Goal: Task Accomplishment & Management: Use online tool/utility

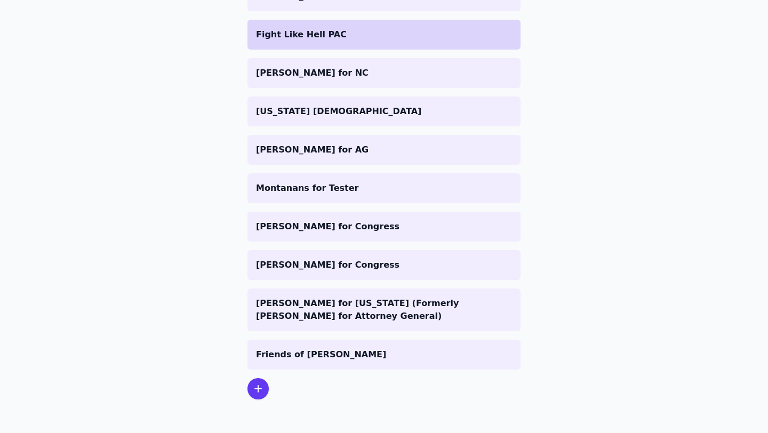
scroll to position [243, 0]
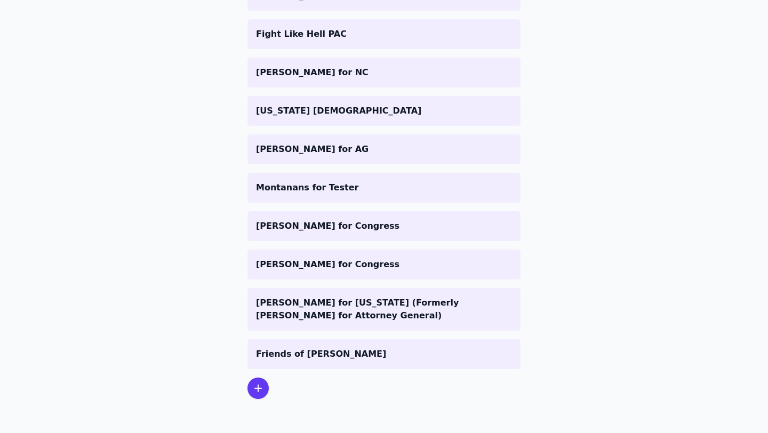
click at [257, 382] on icon at bounding box center [258, 388] width 13 height 13
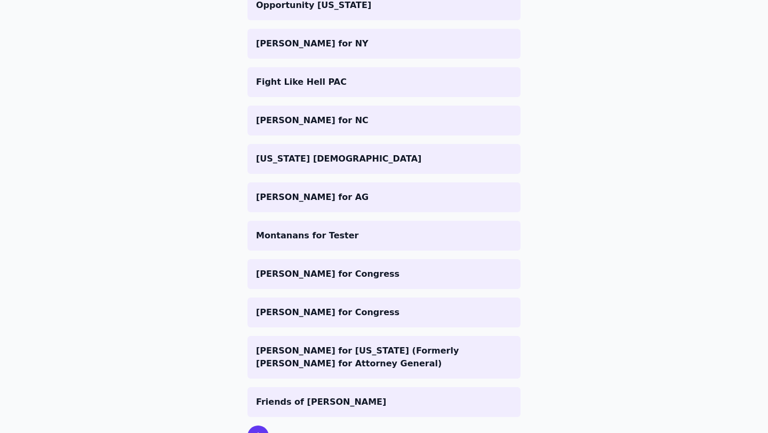
scroll to position [194, 0]
click at [348, 128] on li "[PERSON_NAME] for NC" at bounding box center [383, 121] width 273 height 30
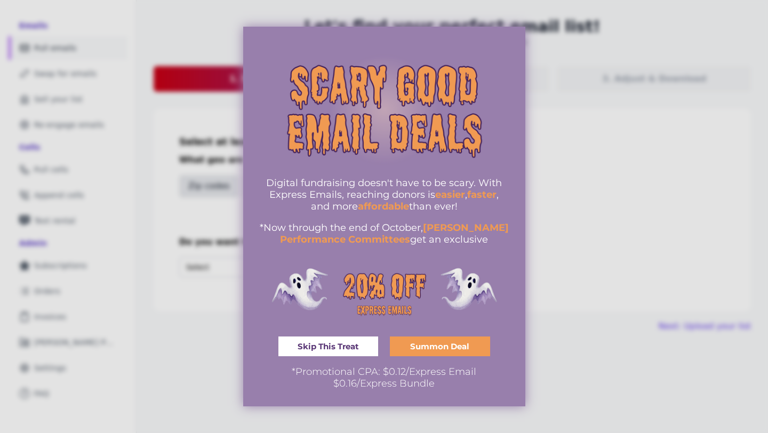
scroll to position [51, 0]
click at [598, 141] on div at bounding box center [384, 216] width 768 height 433
